Goal: Task Accomplishment & Management: Complete application form

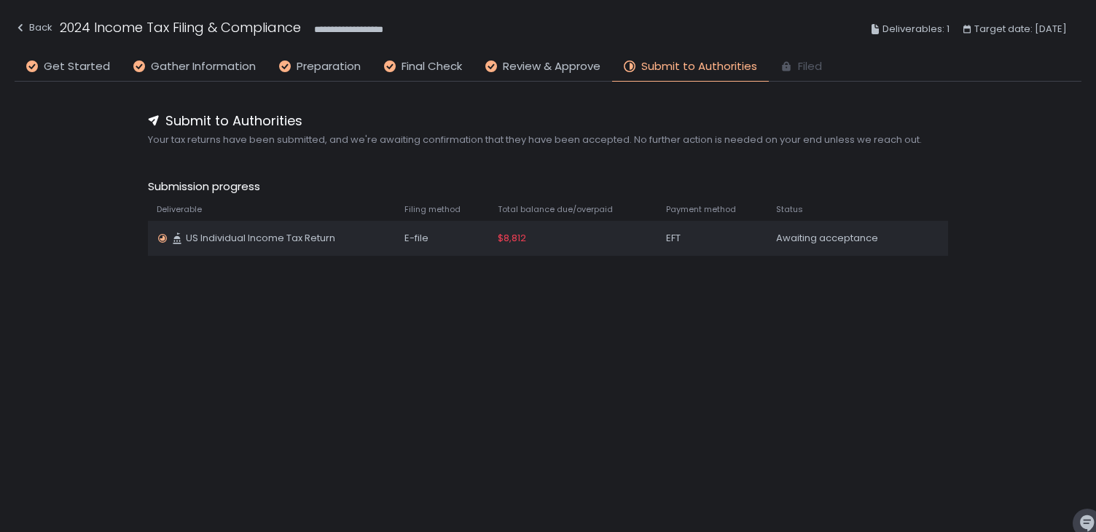
click at [818, 233] on div "Awaiting acceptance" at bounding box center [843, 238] width 134 height 13
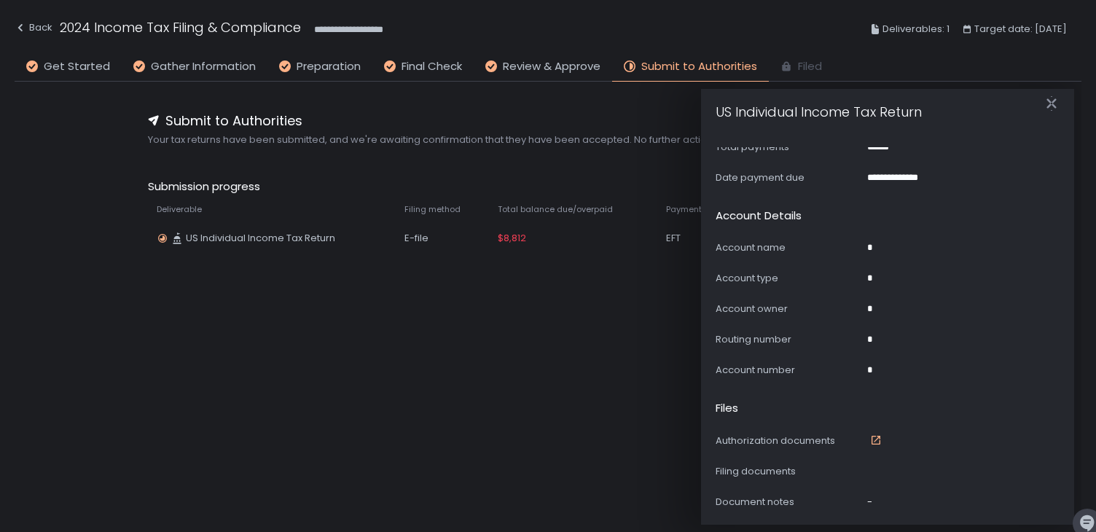
scroll to position [849, 0]
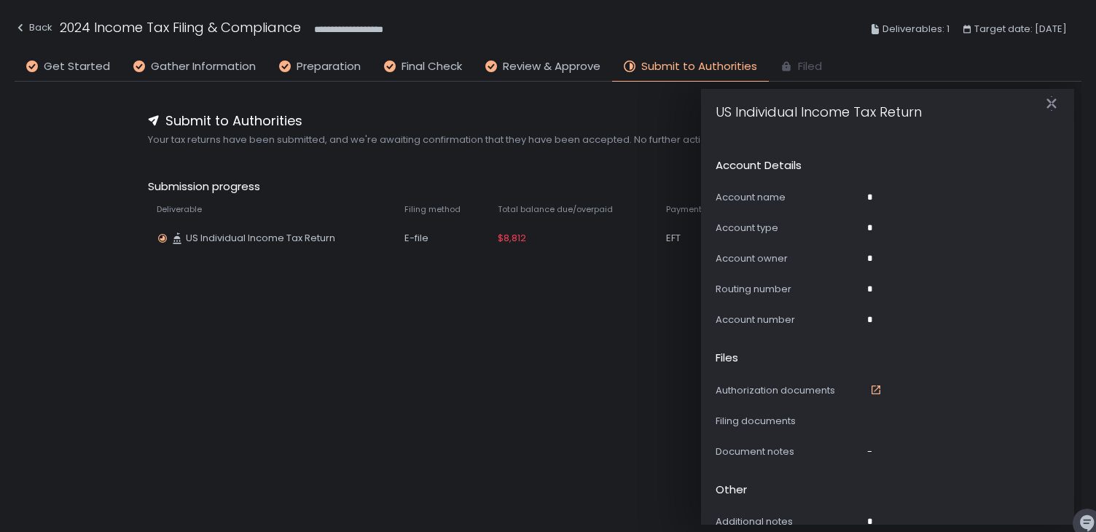
click at [564, 386] on div "**********" at bounding box center [548, 286] width 1067 height 408
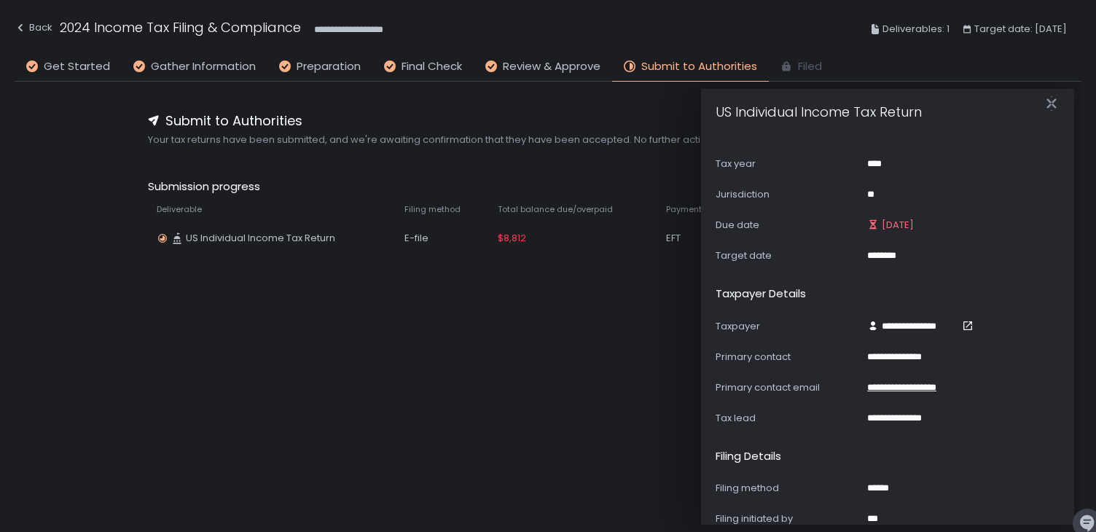
scroll to position [0, 0]
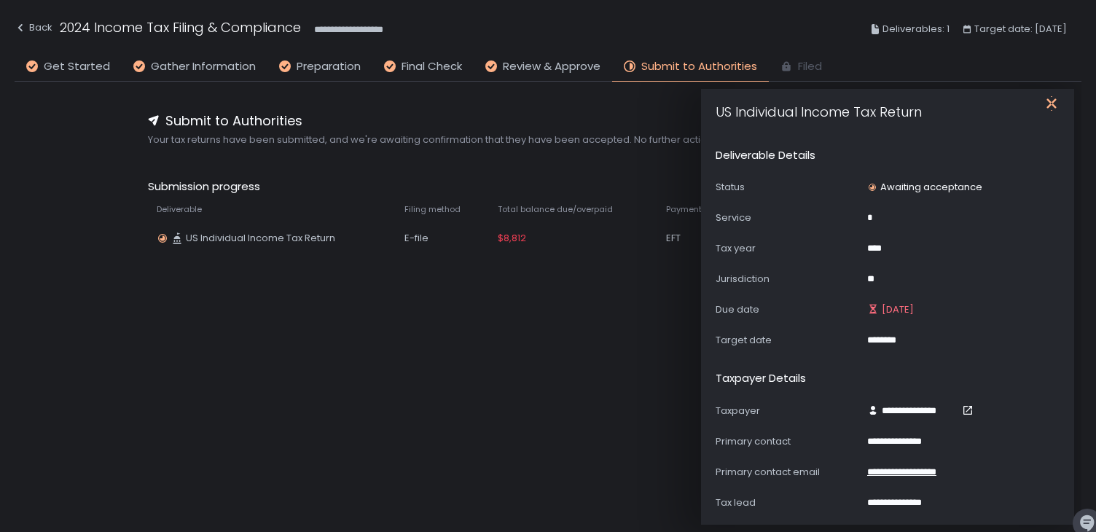
click at [1056, 105] on icon "button" at bounding box center [1052, 103] width 15 height 15
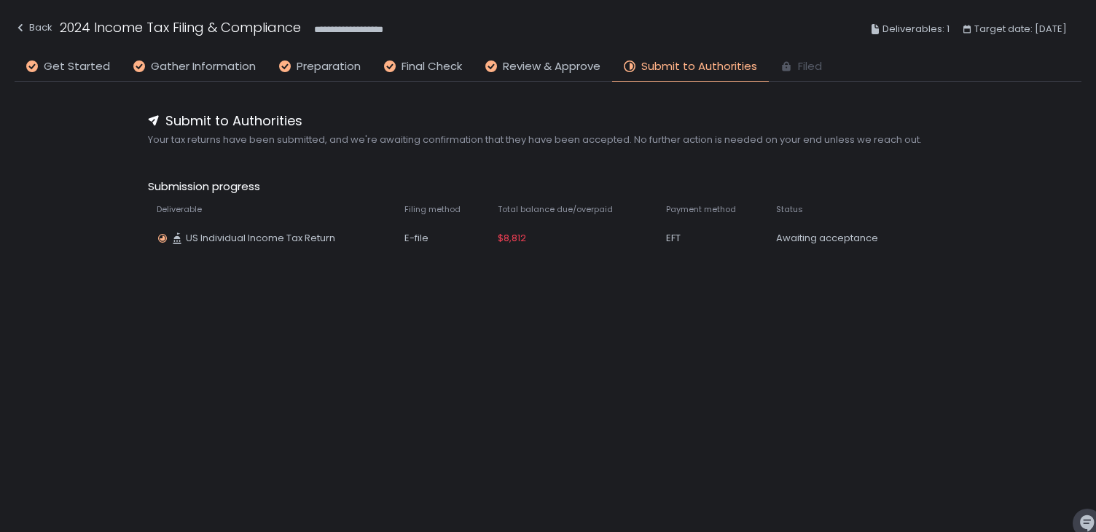
click at [709, 69] on span "Submit to Authorities" at bounding box center [700, 66] width 116 height 17
click at [41, 31] on div "Back" at bounding box center [34, 27] width 38 height 17
